Goal: Book appointment/travel/reservation

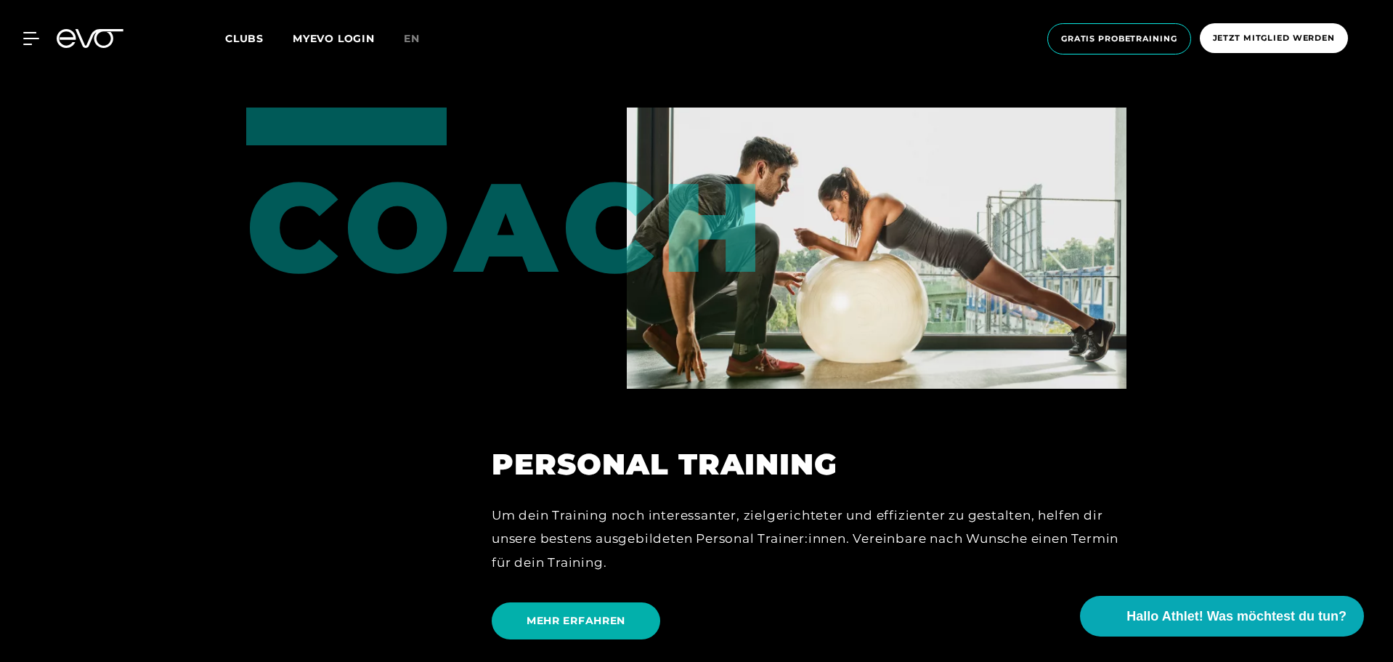
scroll to position [4214, 0]
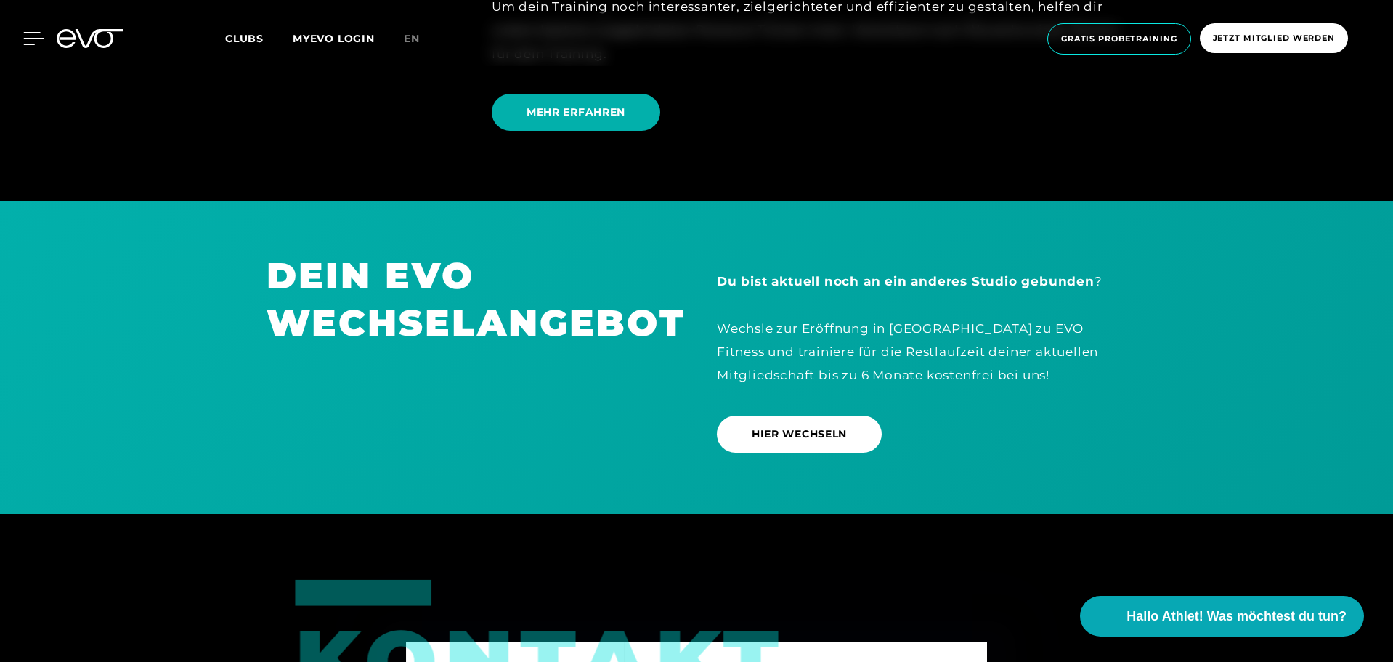
click at [23, 35] on div at bounding box center [23, 38] width 44 height 13
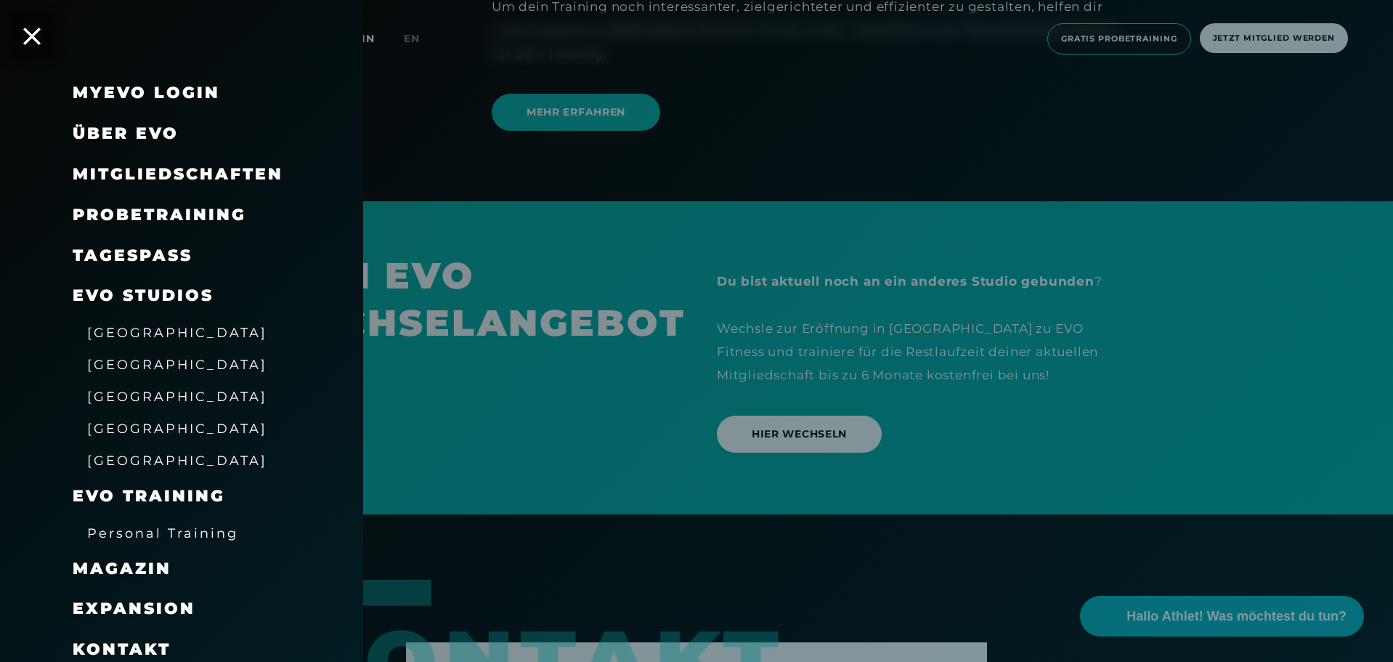
click at [141, 206] on span "Probetraining" at bounding box center [160, 215] width 174 height 20
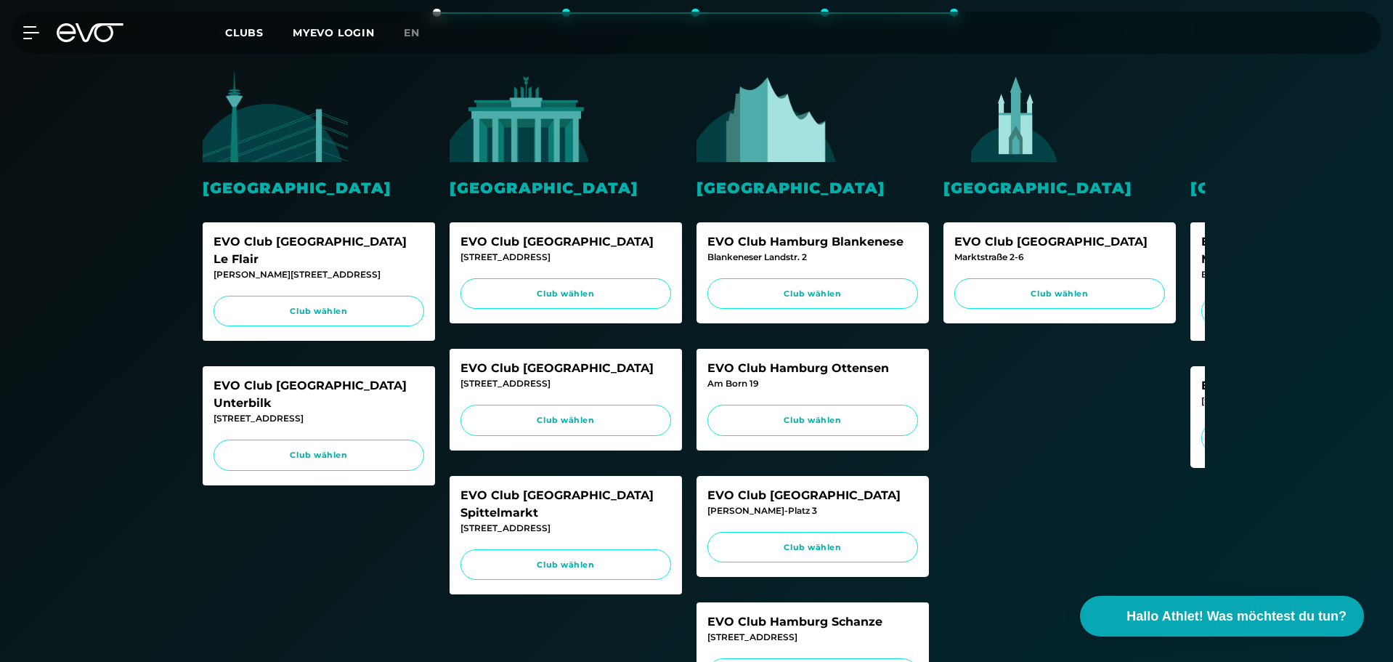
scroll to position [363, 0]
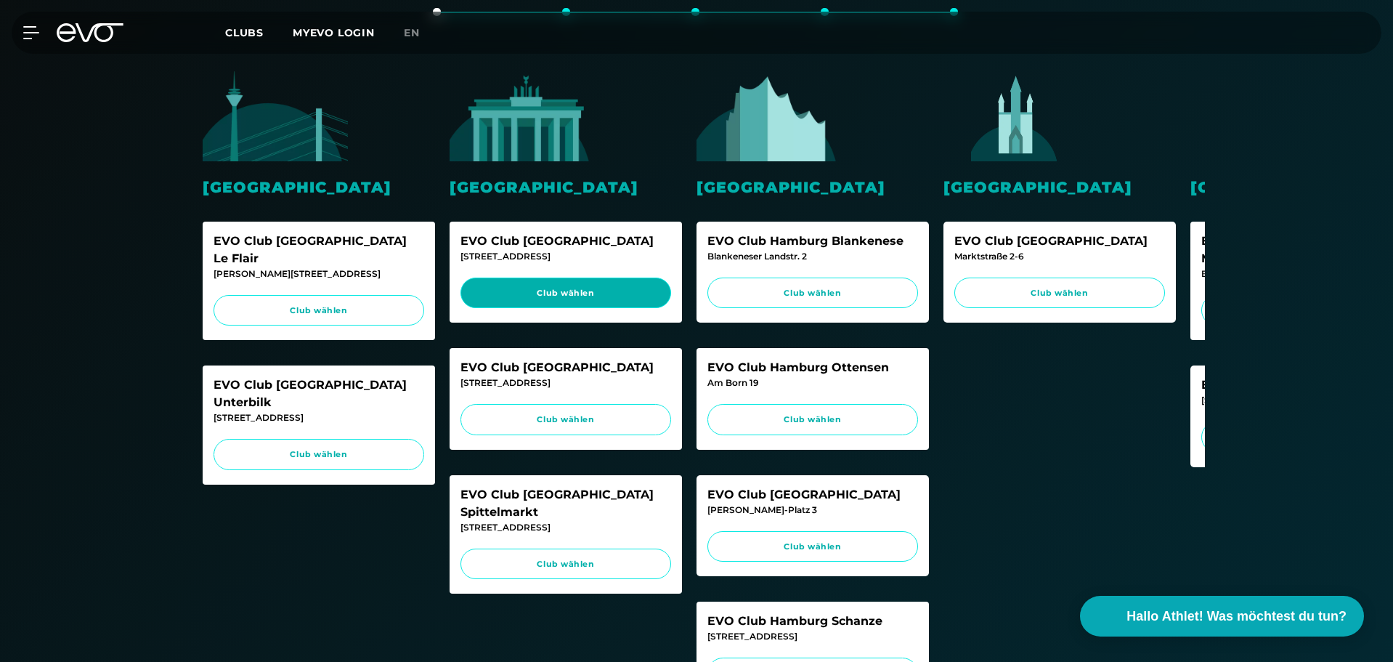
click at [559, 294] on span "Club wählen" at bounding box center [565, 293] width 183 height 12
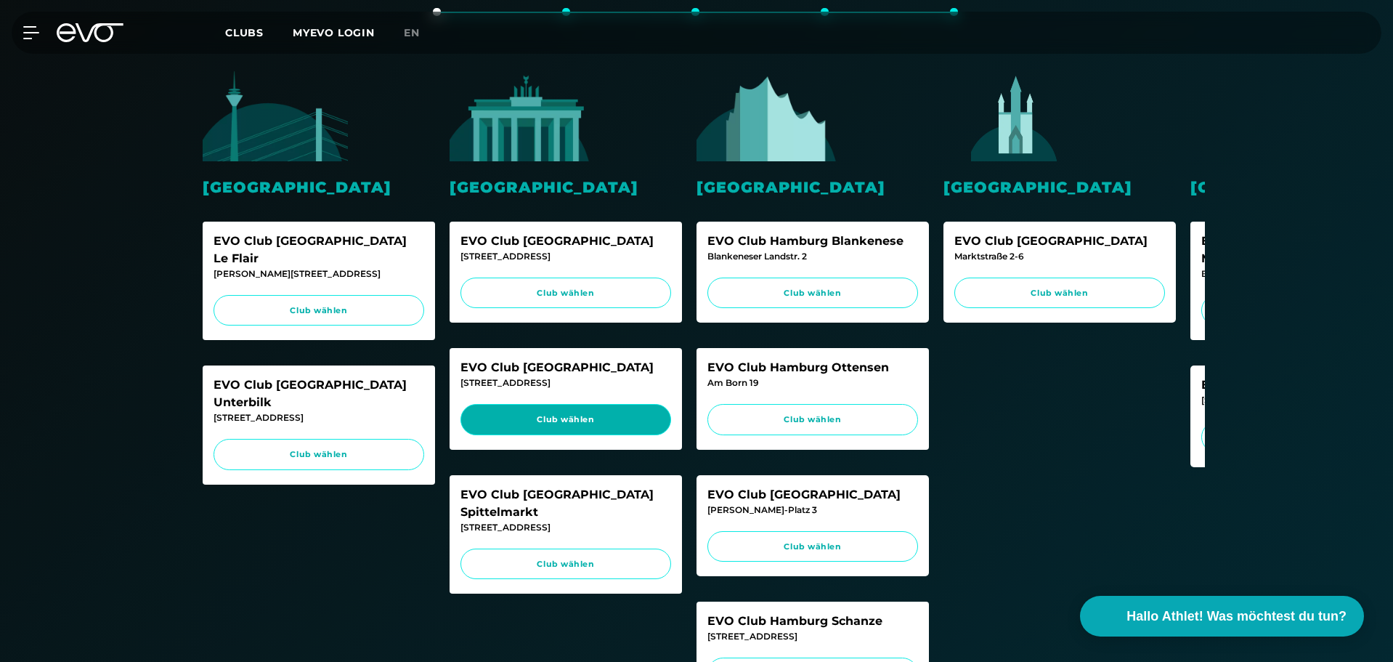
click at [657, 406] on link "Club wählen" at bounding box center [566, 419] width 211 height 31
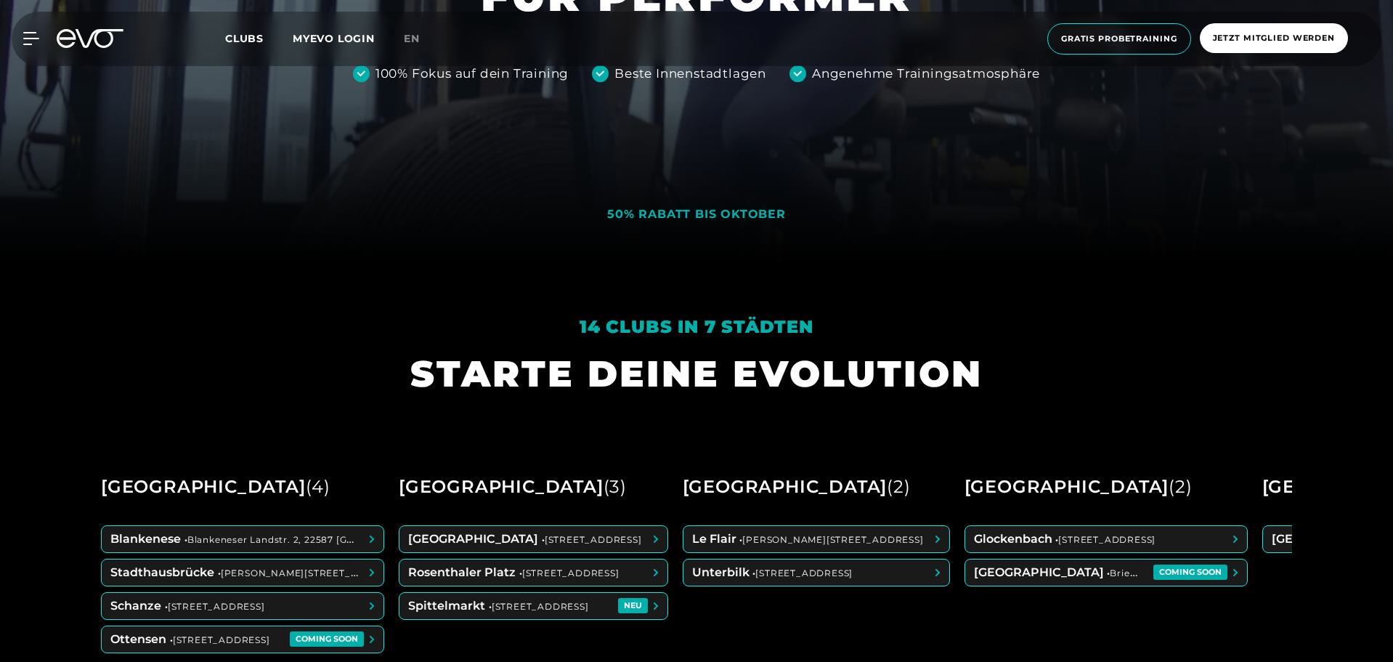
scroll to position [509, 0]
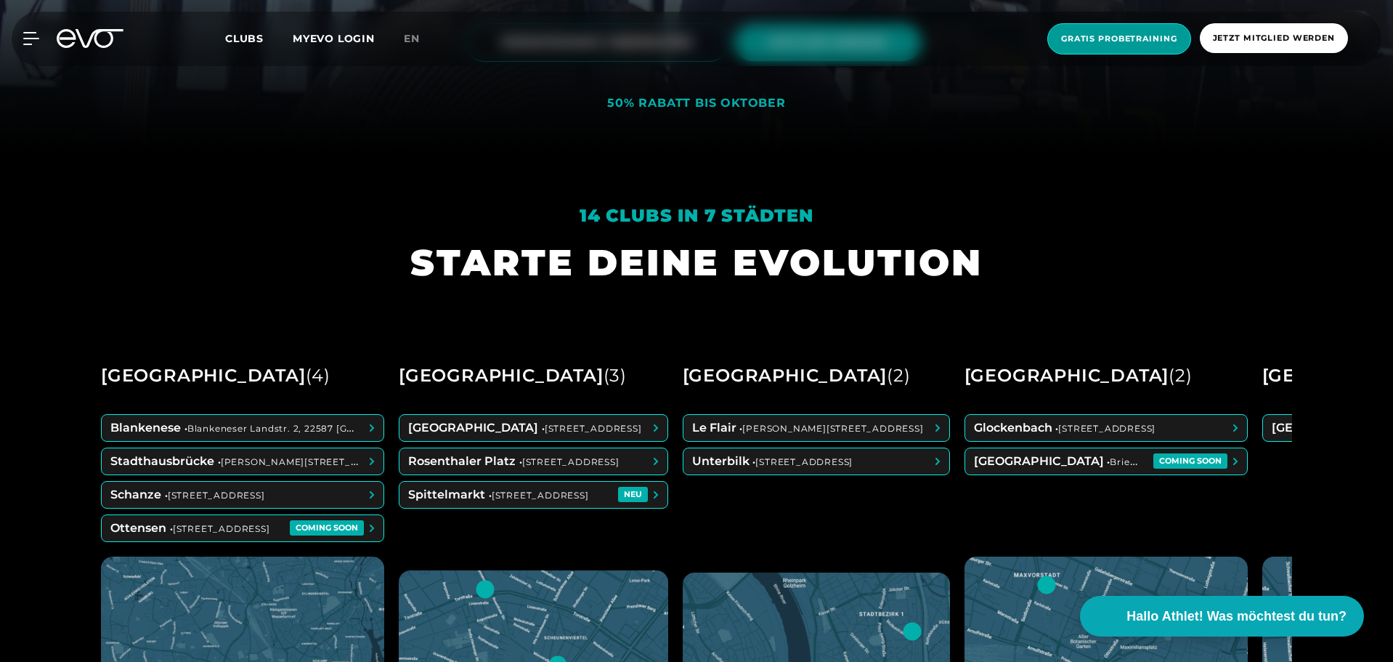
click at [1145, 50] on span "Gratis Probetraining" at bounding box center [1120, 38] width 144 height 31
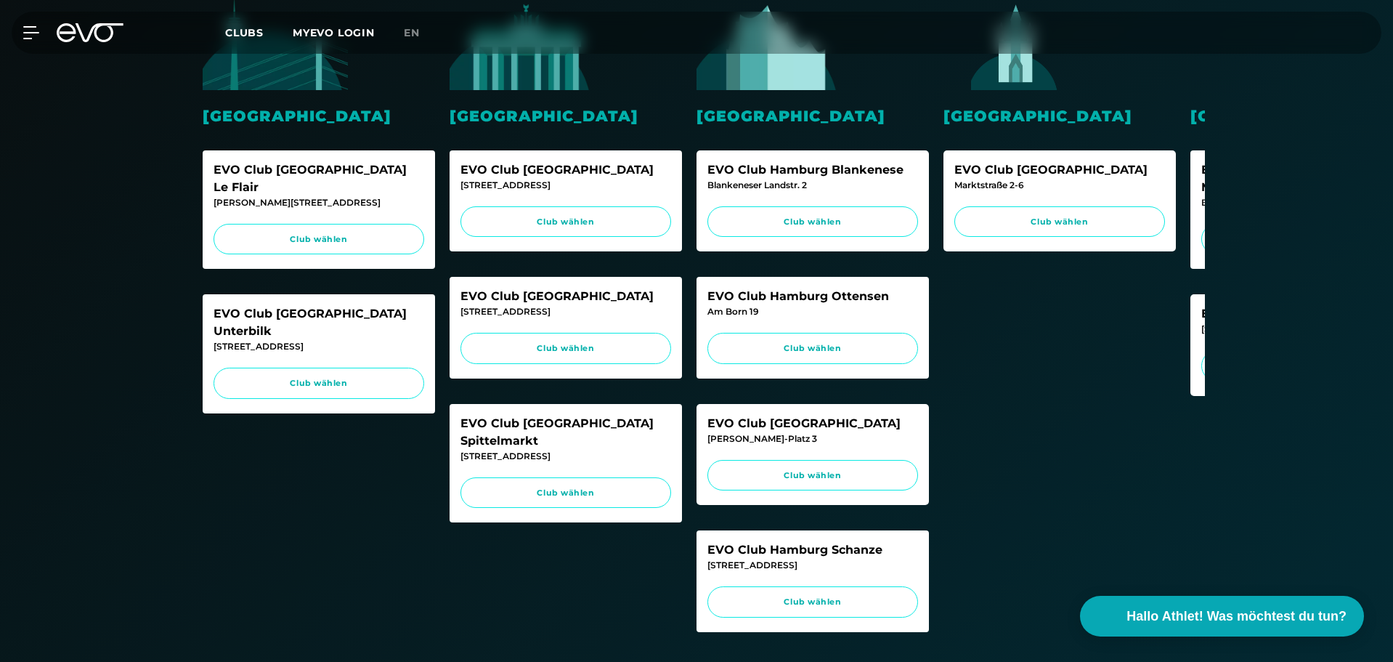
scroll to position [436, 0]
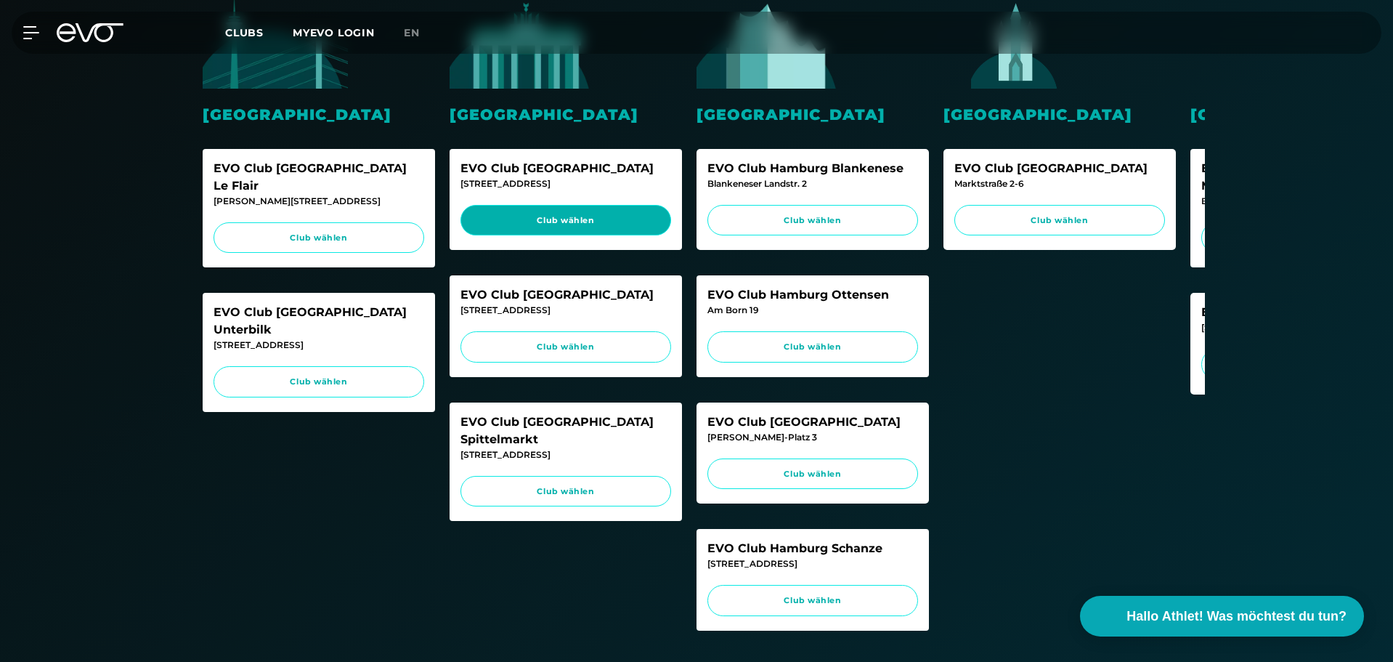
click at [657, 214] on link "Club wählen" at bounding box center [566, 220] width 211 height 31
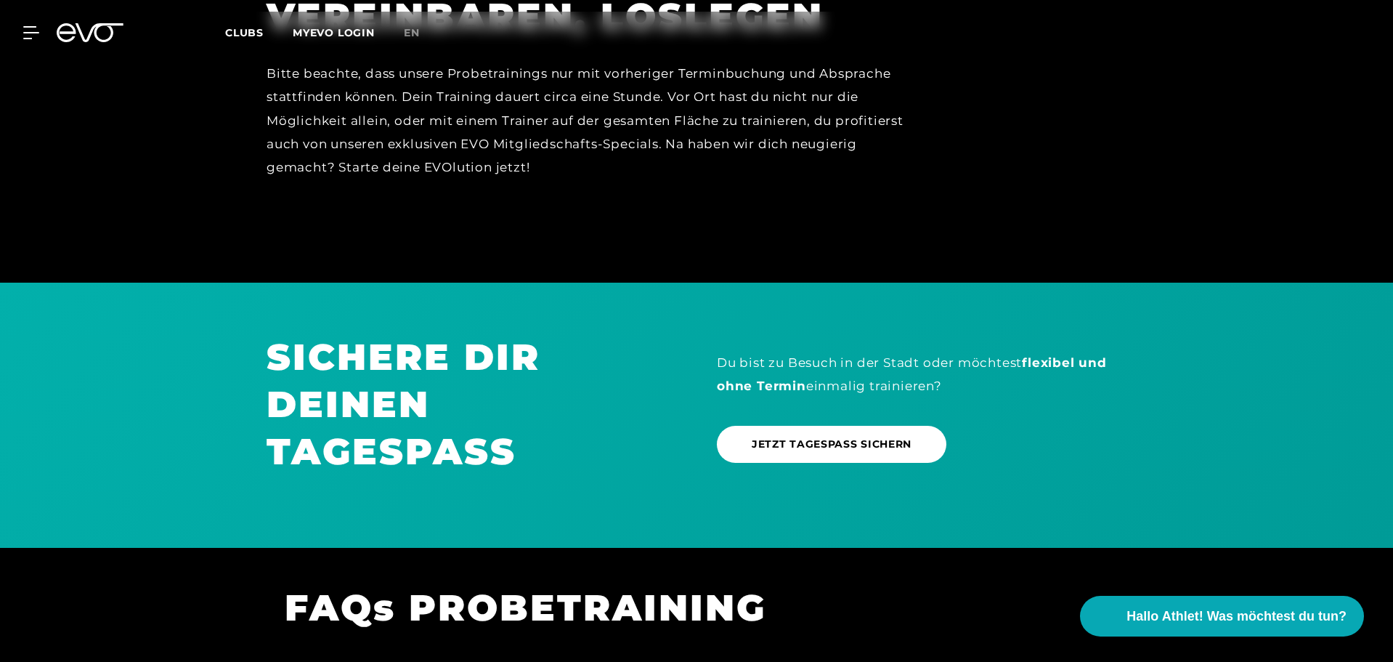
scroll to position [0, 0]
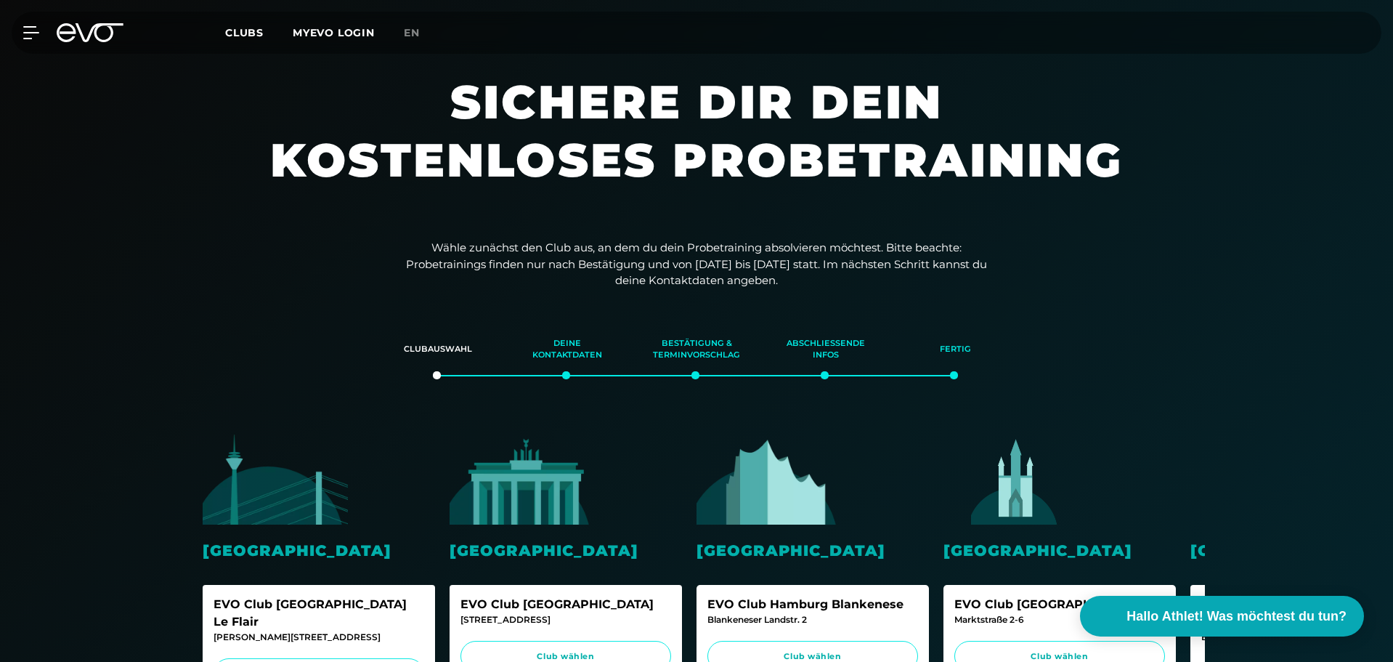
drag, startPoint x: 1010, startPoint y: 330, endPoint x: 983, endPoint y: 31, distance: 299.8
click at [248, 32] on span "Clubs" at bounding box center [244, 32] width 39 height 13
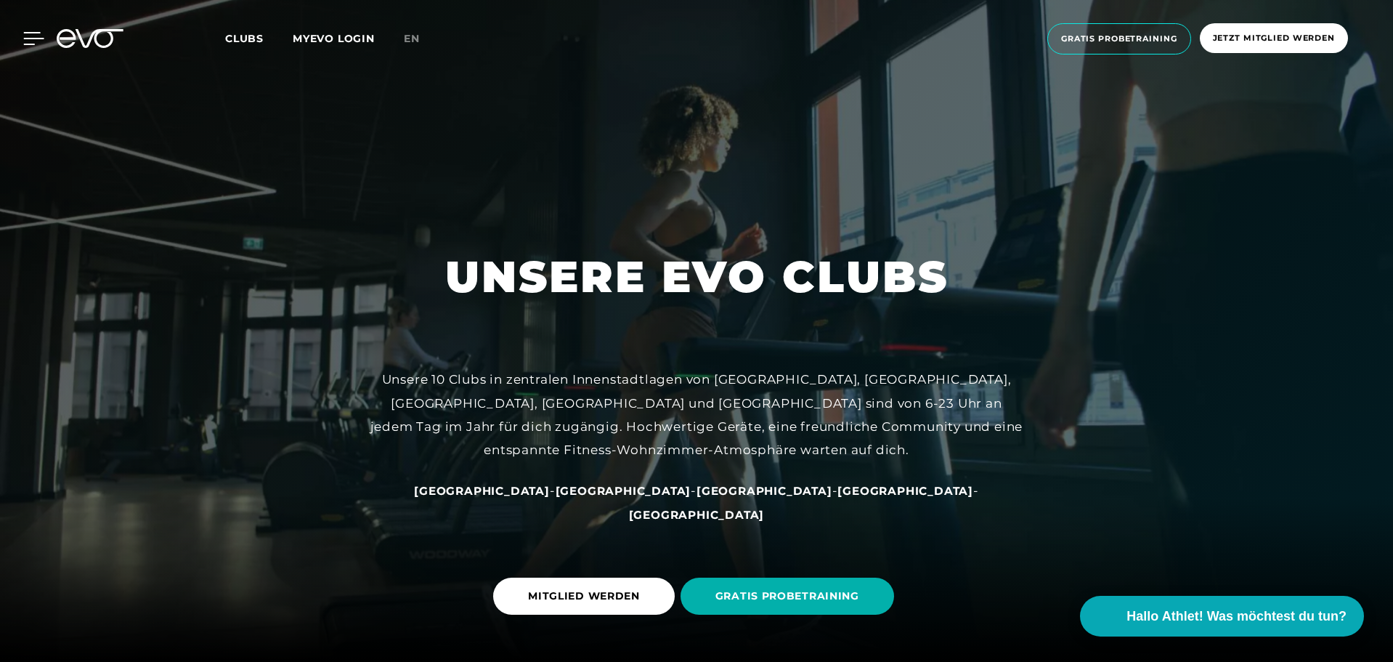
click at [31, 37] on icon at bounding box center [33, 38] width 21 height 13
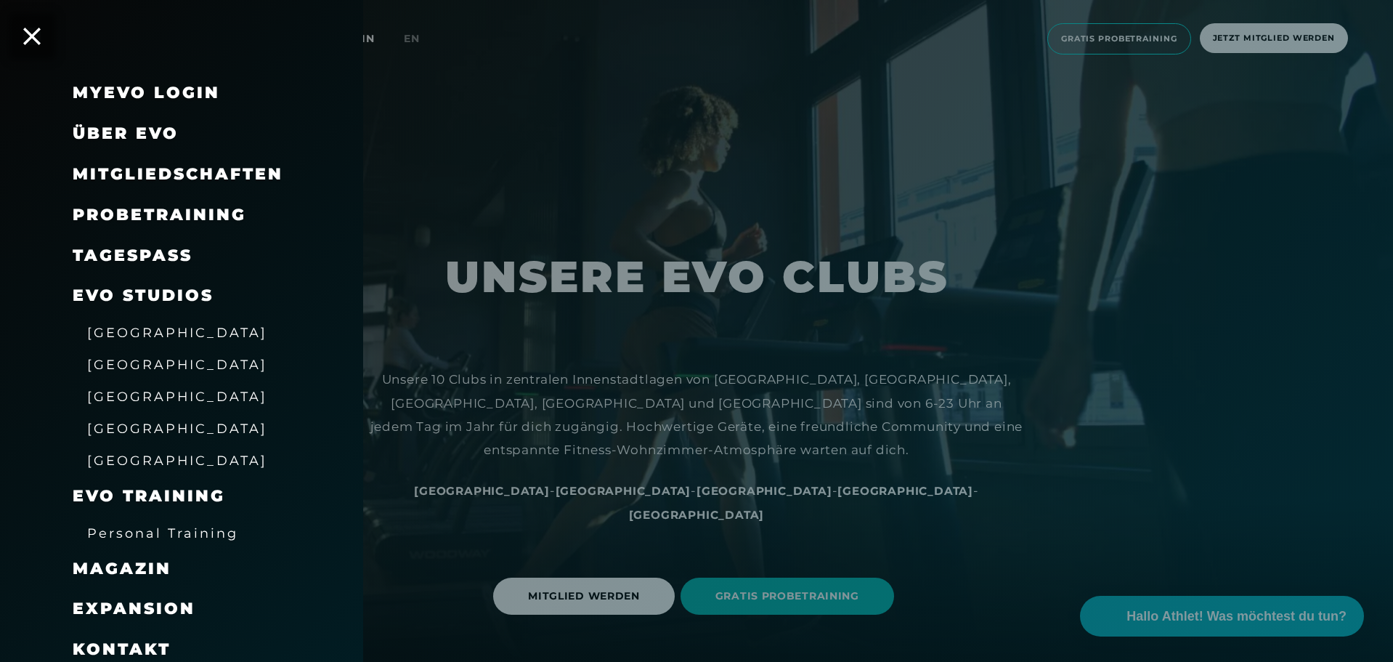
click at [128, 363] on span "[GEOGRAPHIC_DATA]" at bounding box center [177, 364] width 180 height 15
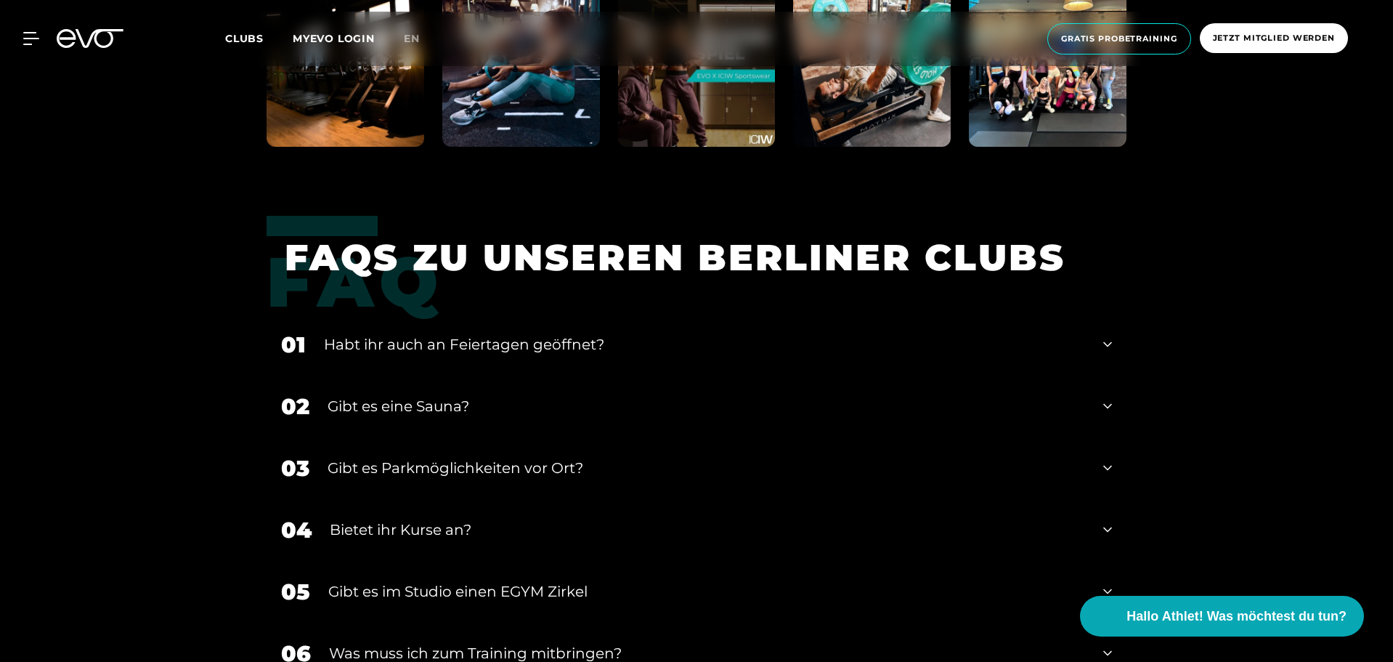
scroll to position [5092, 0]
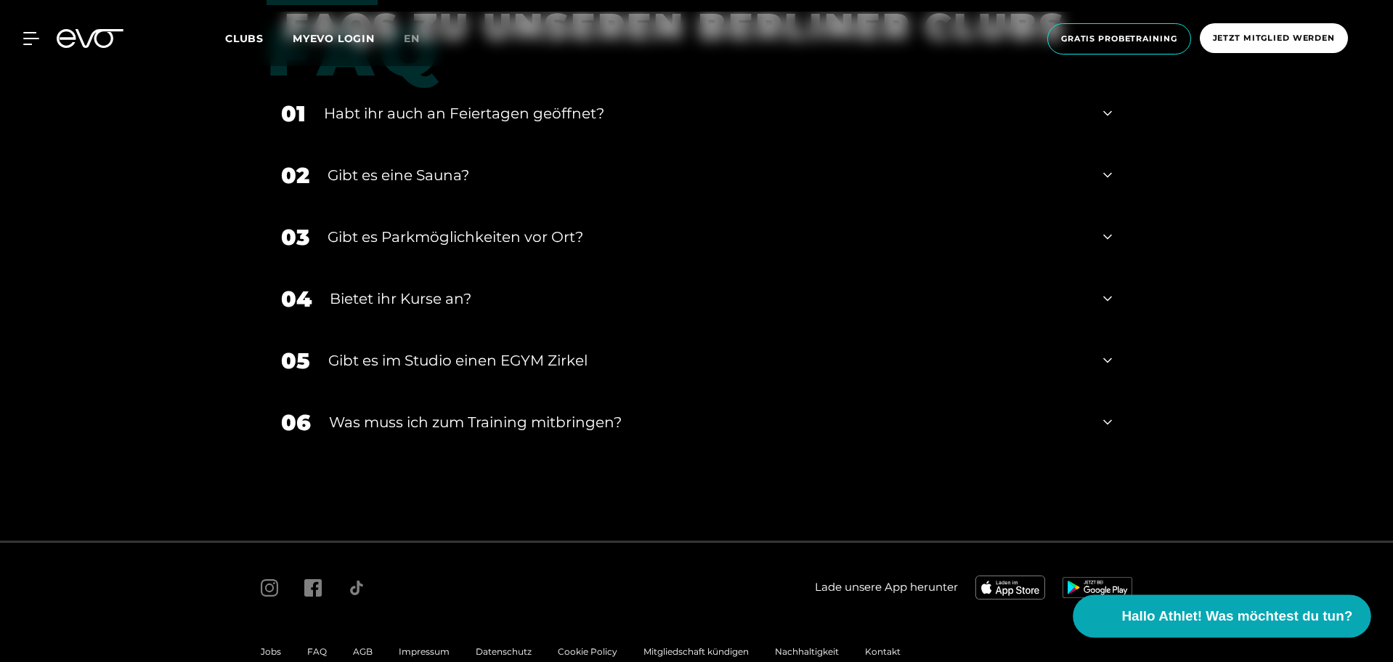
click at [1175, 605] on button "Hallo Athlet! Was möchtest du tun?" at bounding box center [1223, 616] width 298 height 43
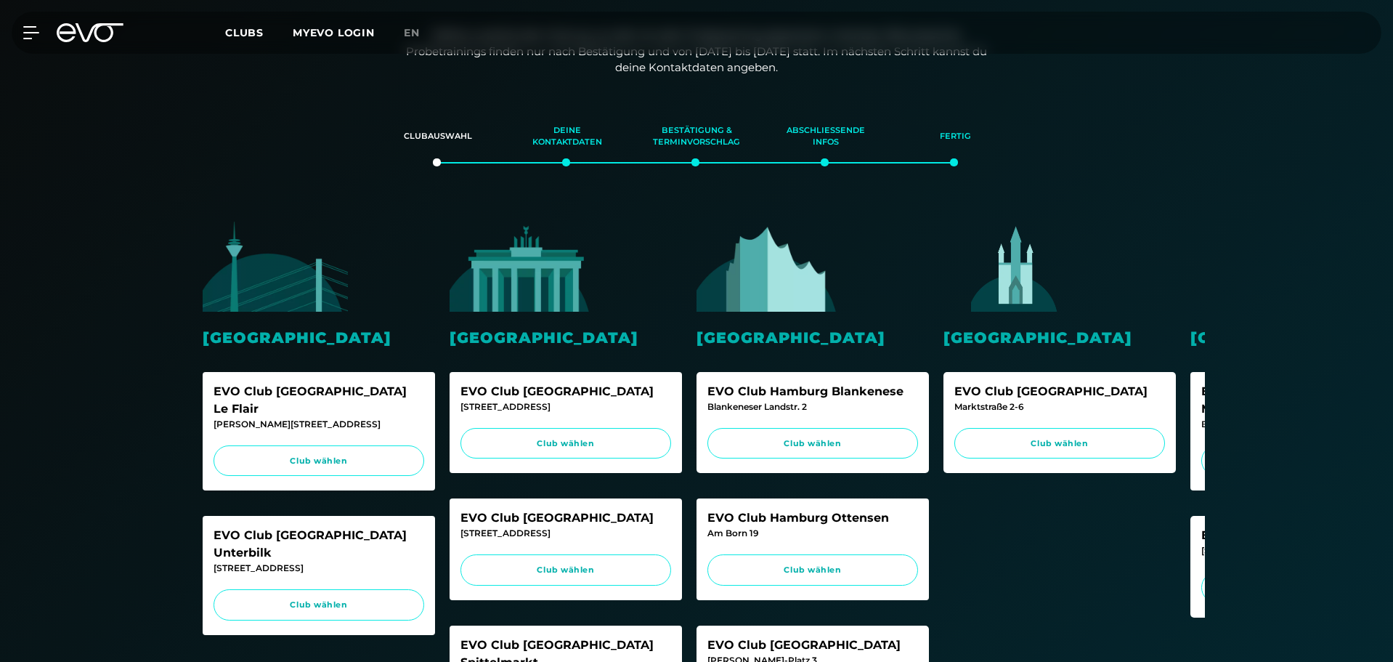
scroll to position [363, 0]
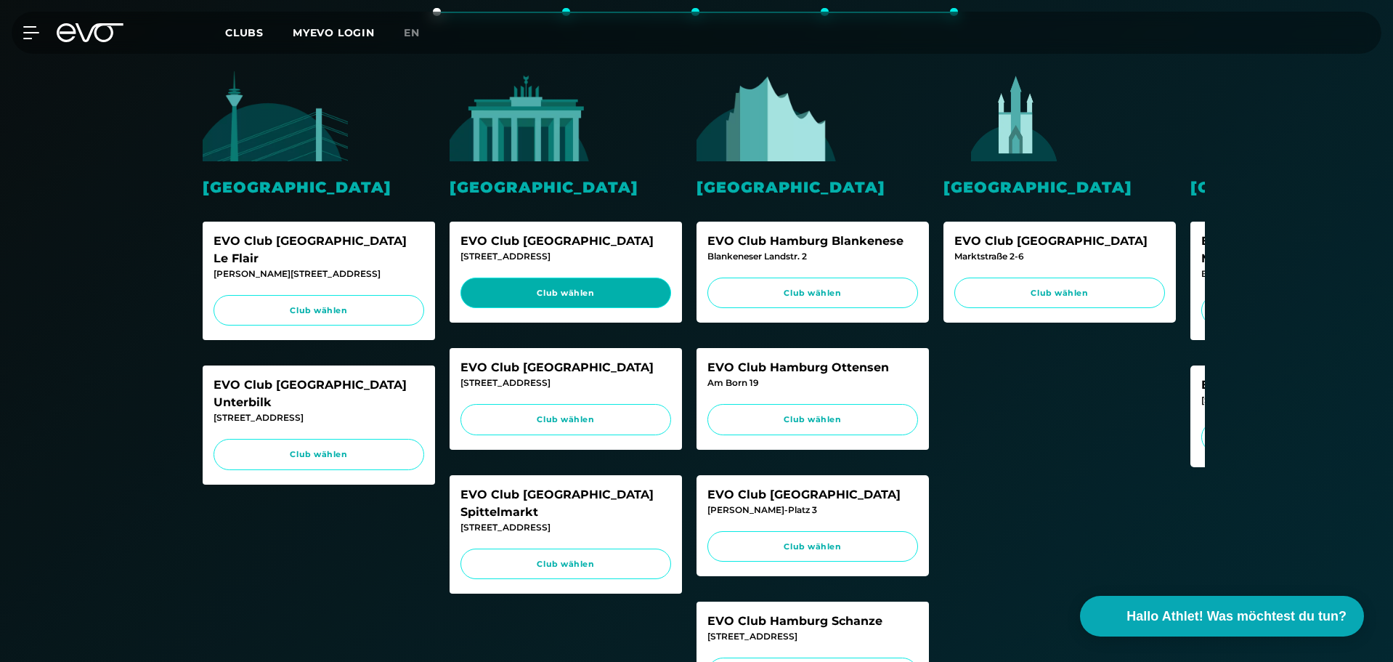
click at [588, 296] on span "Club wählen" at bounding box center [565, 293] width 183 height 12
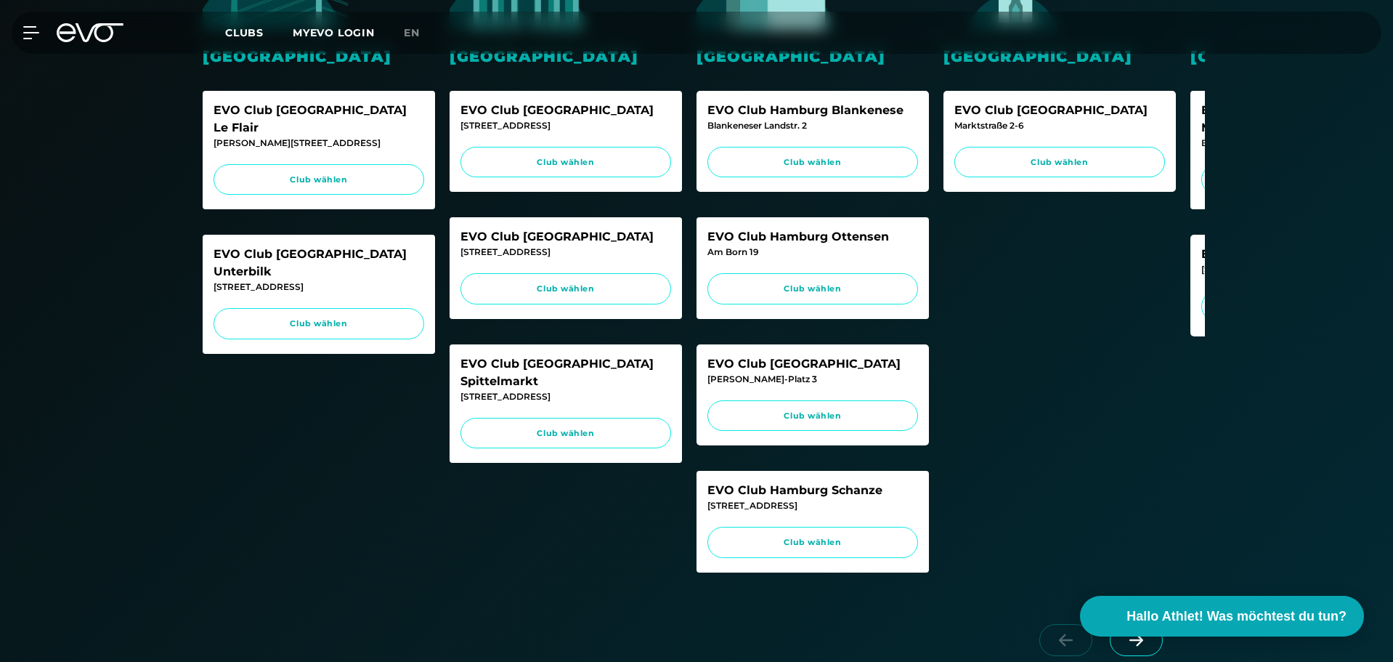
scroll to position [509, 0]
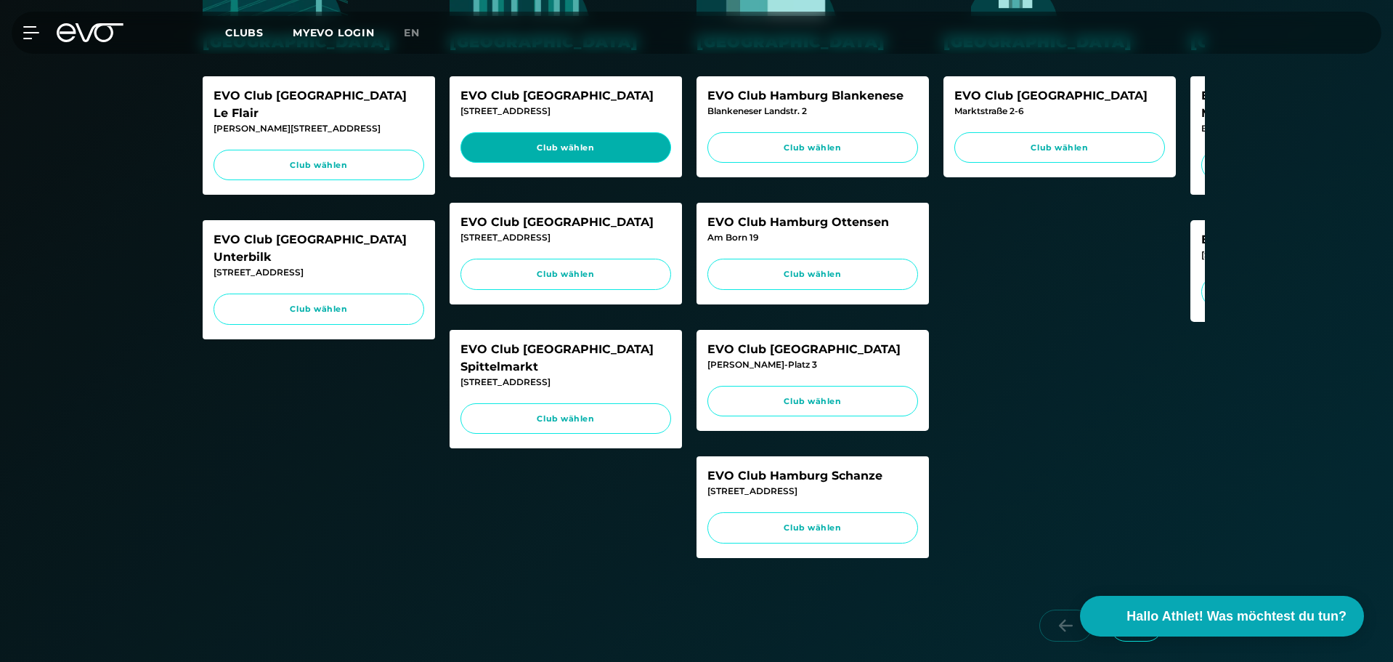
click at [548, 134] on link "Club wählen" at bounding box center [566, 147] width 211 height 31
